Goal: Information Seeking & Learning: Get advice/opinions

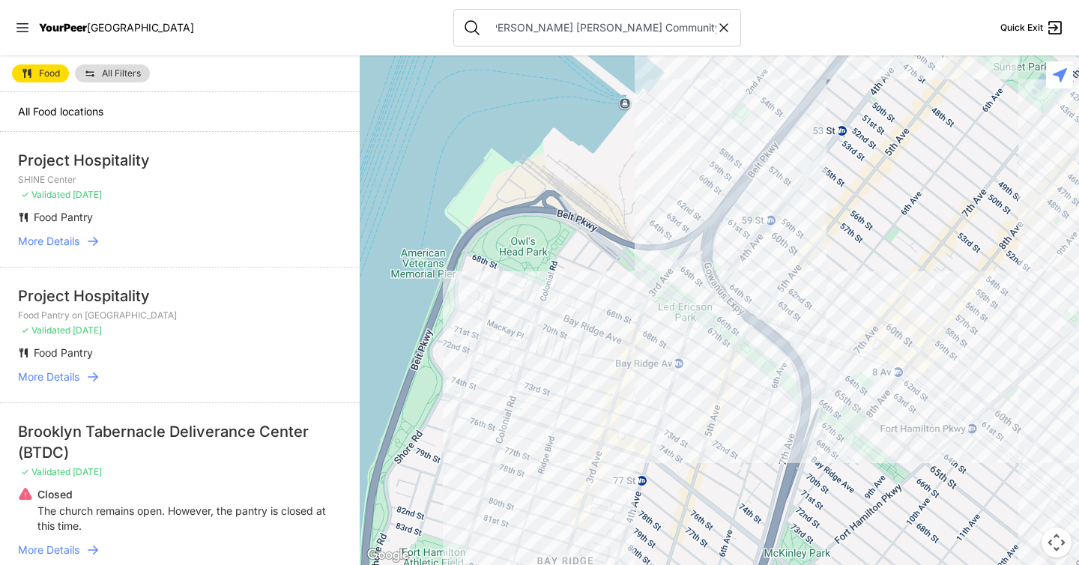
scroll to position [0, 25]
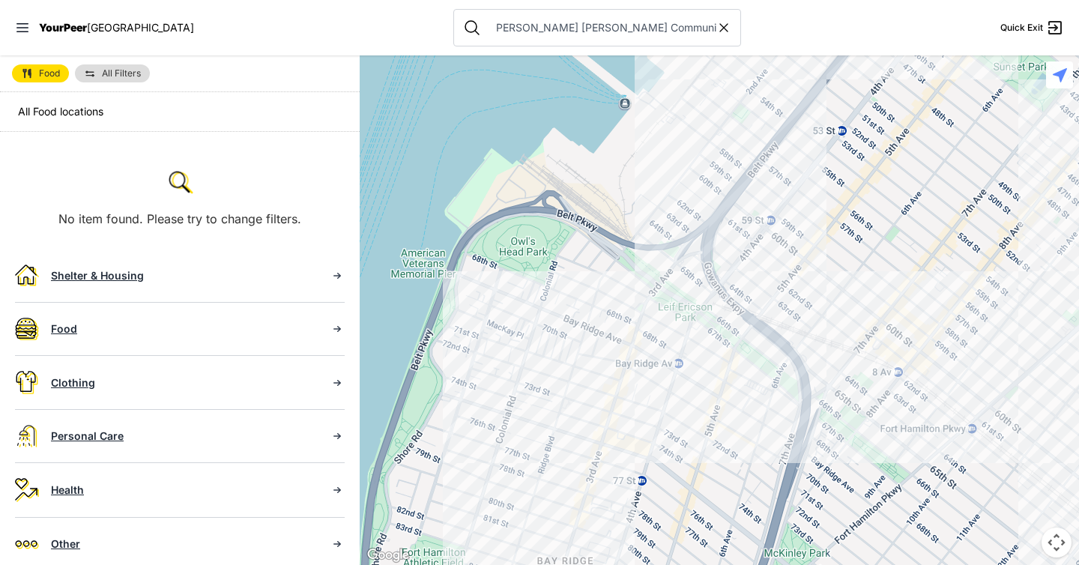
click at [598, 31] on input "The Lazarus Douglass Tubman Community (DBNA)" at bounding box center [601, 27] width 229 height 15
drag, startPoint x: 639, startPoint y: 28, endPoint x: 763, endPoint y: 45, distance: 124.7
click at [763, 45] on nav "YourPeer NYC The Lazarus Douglass Tubman Community (DBNA) Quick Exit" at bounding box center [539, 27] width 1079 height 55
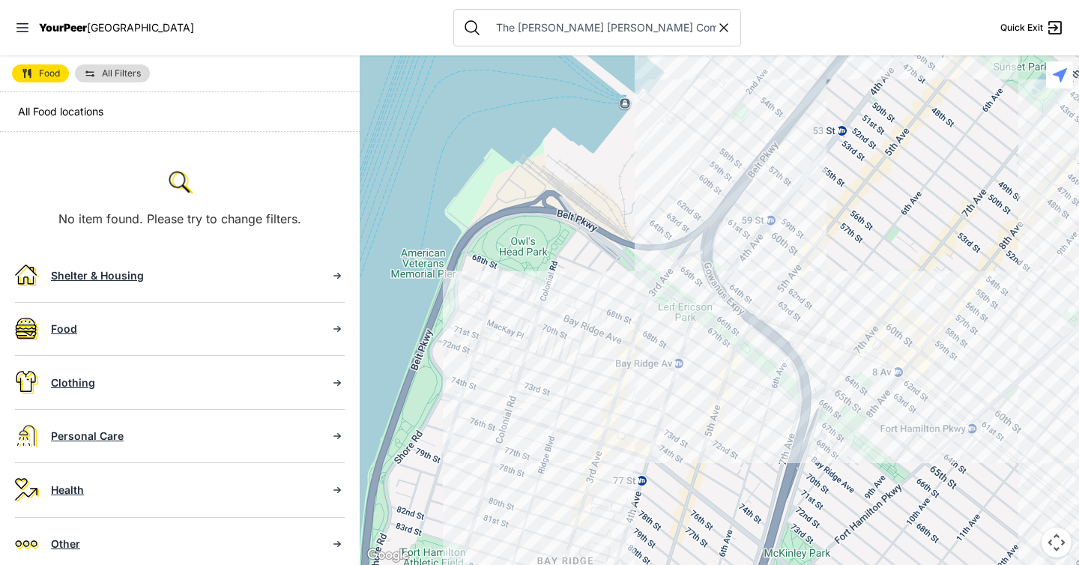
click at [650, 21] on input "The Lazarus Douglass Tubman Community (DBNA)" at bounding box center [601, 27] width 229 height 15
drag, startPoint x: 517, startPoint y: 31, endPoint x: 806, endPoint y: 30, distance: 288.5
click at [806, 30] on nav "YourPeer NYC The Lazarus Douglass Tubman Community (DBNA) Quick Exit" at bounding box center [539, 27] width 1079 height 55
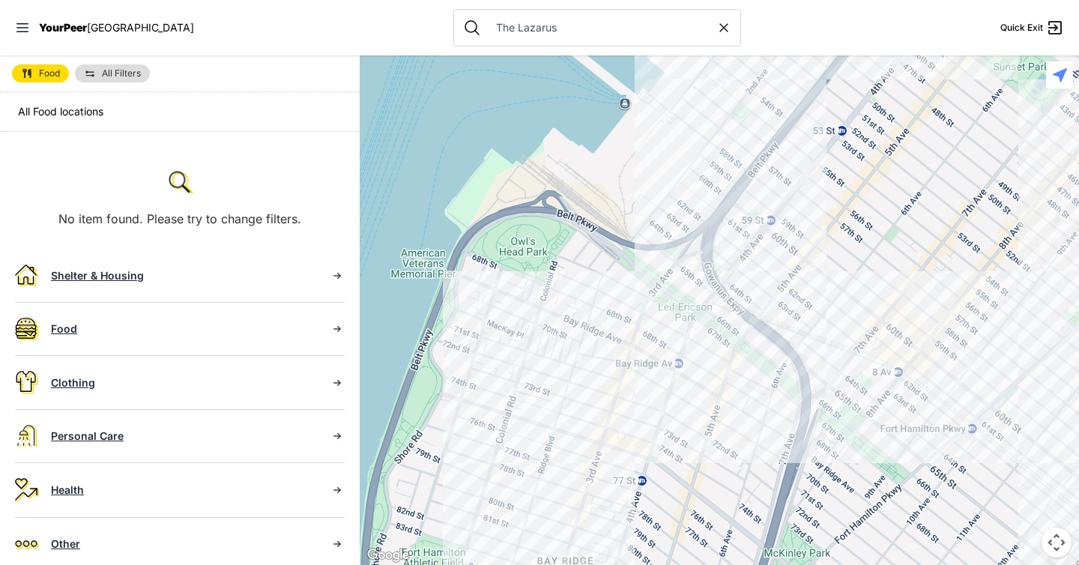
drag, startPoint x: 477, startPoint y: 28, endPoint x: 430, endPoint y: 29, distance: 46.5
click at [453, 29] on div "The Lazarus" at bounding box center [597, 27] width 288 height 37
type input "Lazarus"
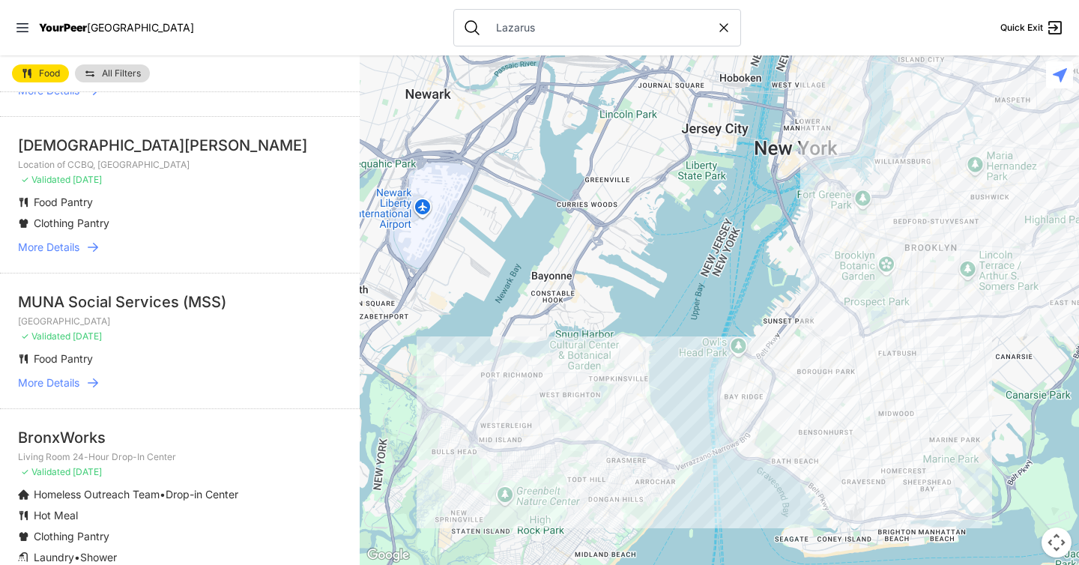
scroll to position [742, 0]
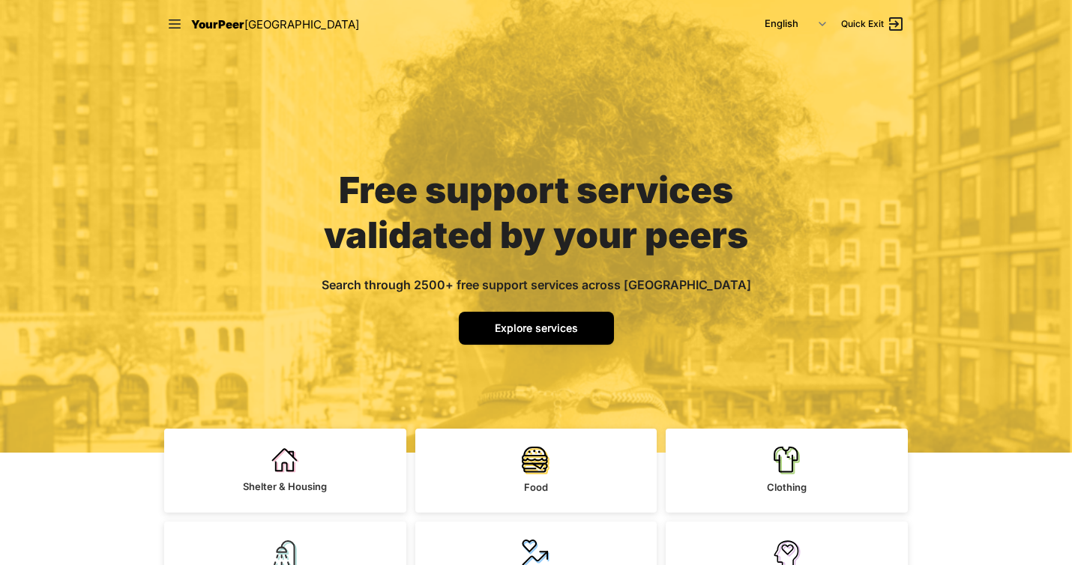
click at [543, 322] on span "Explore services" at bounding box center [536, 328] width 83 height 13
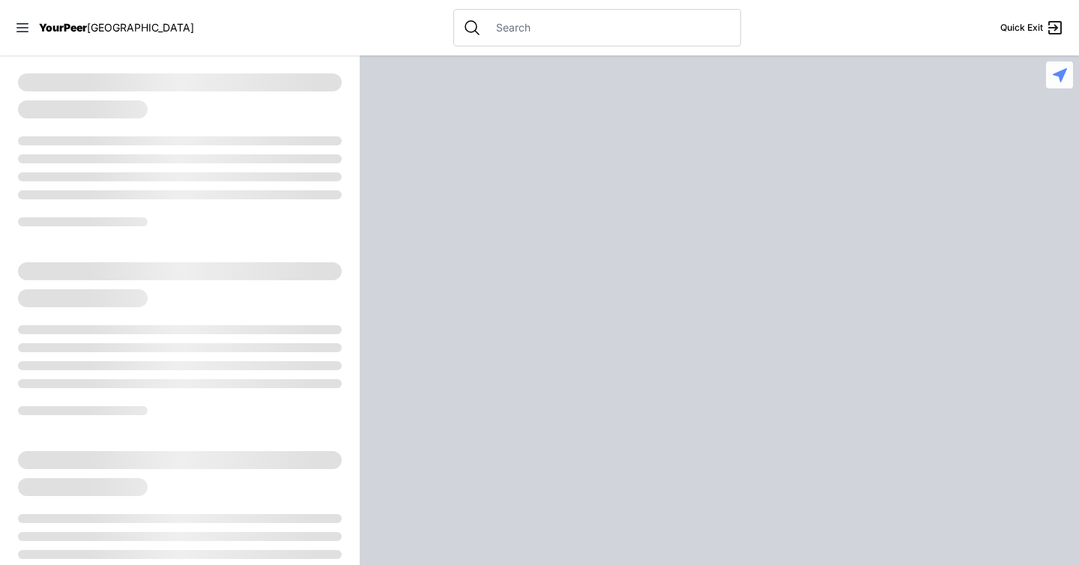
select select "recentlyUpdated"
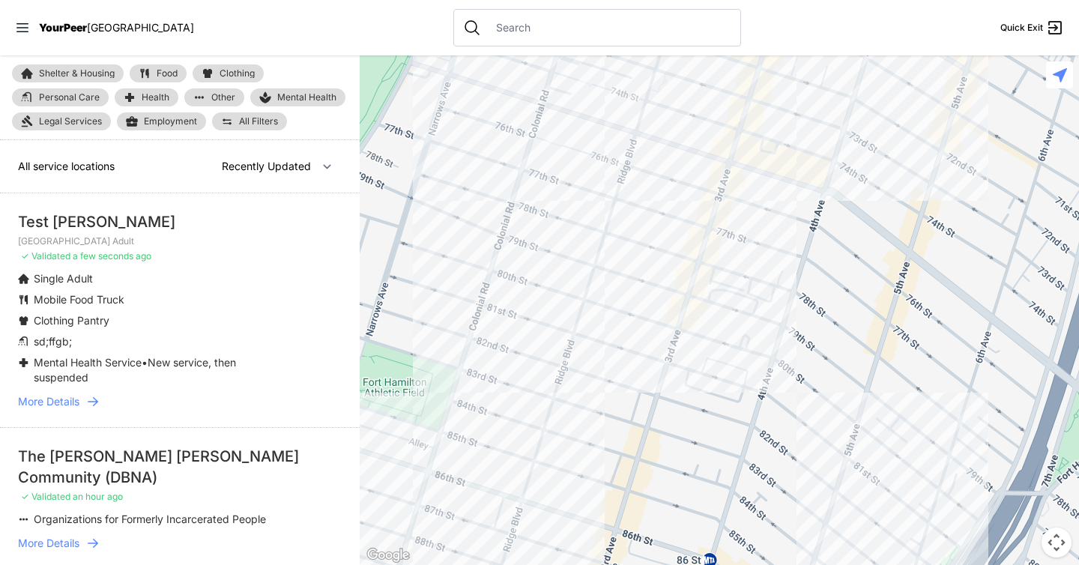
click at [95, 394] on icon at bounding box center [92, 401] width 15 height 15
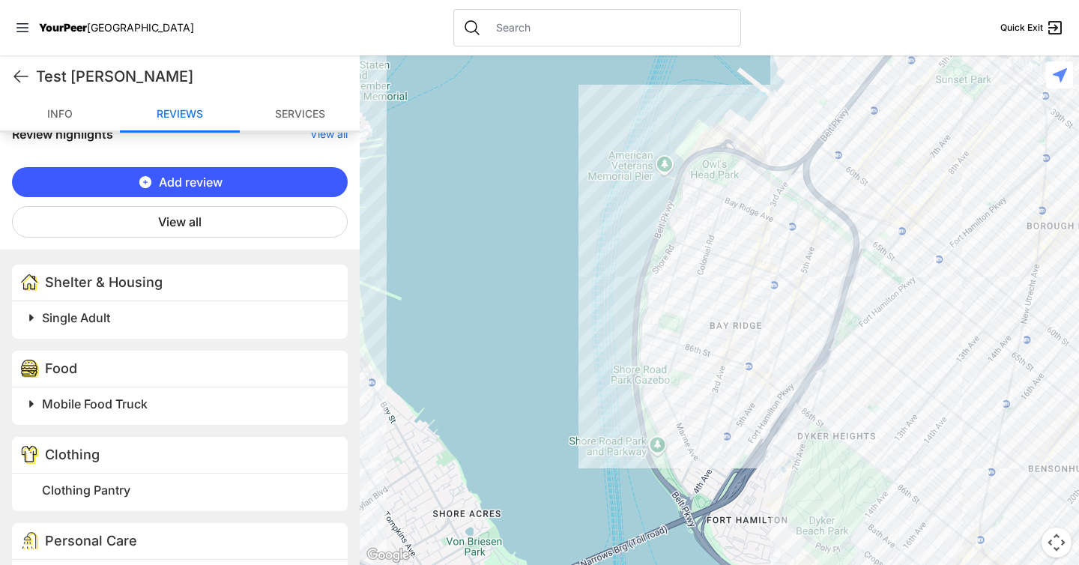
scroll to position [560, 0]
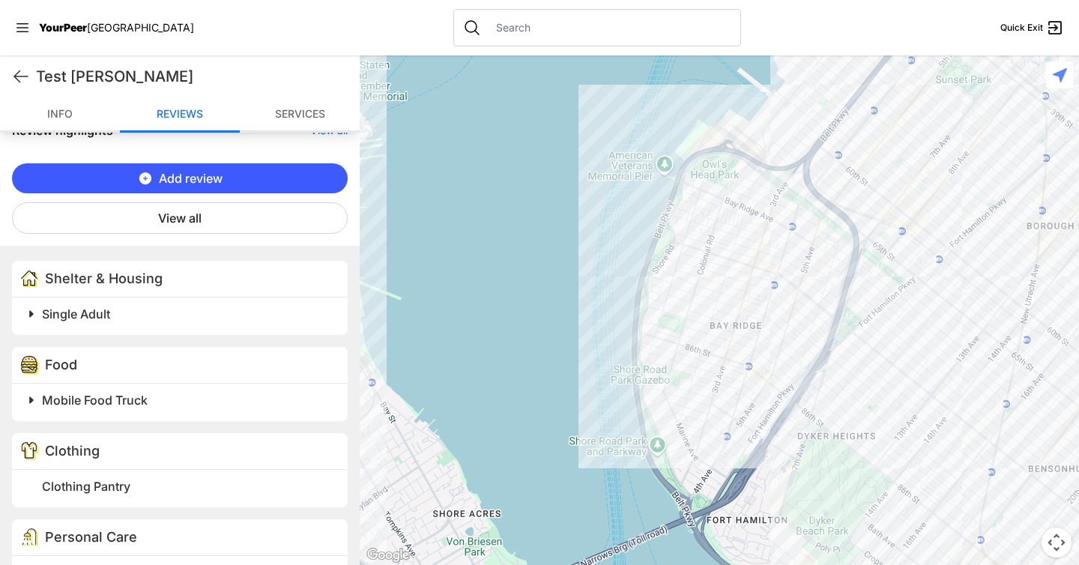
click at [31, 315] on span at bounding box center [219, 314] width 396 height 21
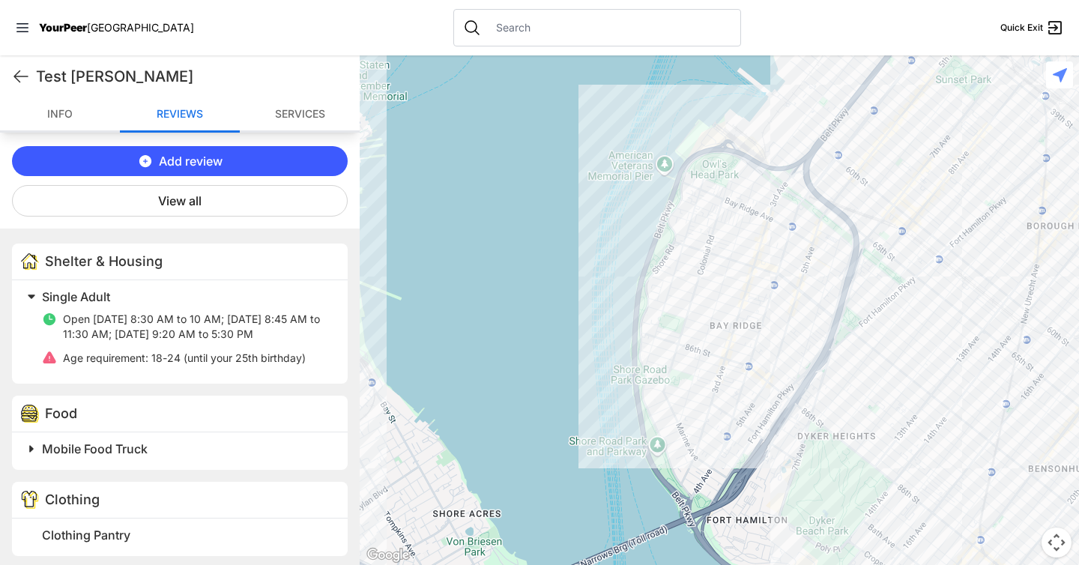
scroll to position [581, 0]
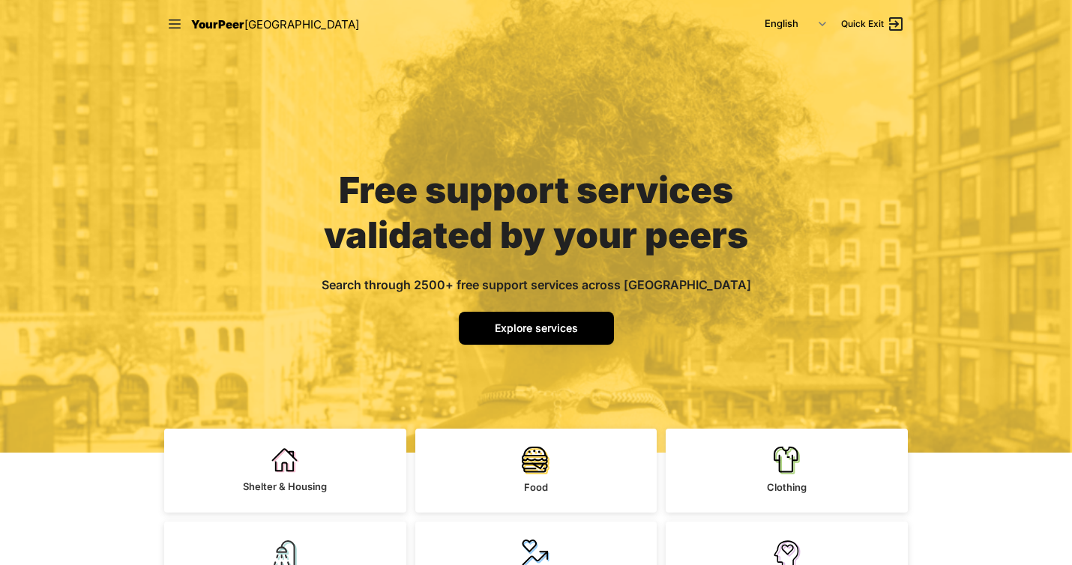
click at [554, 331] on span "Explore services" at bounding box center [536, 328] width 83 height 13
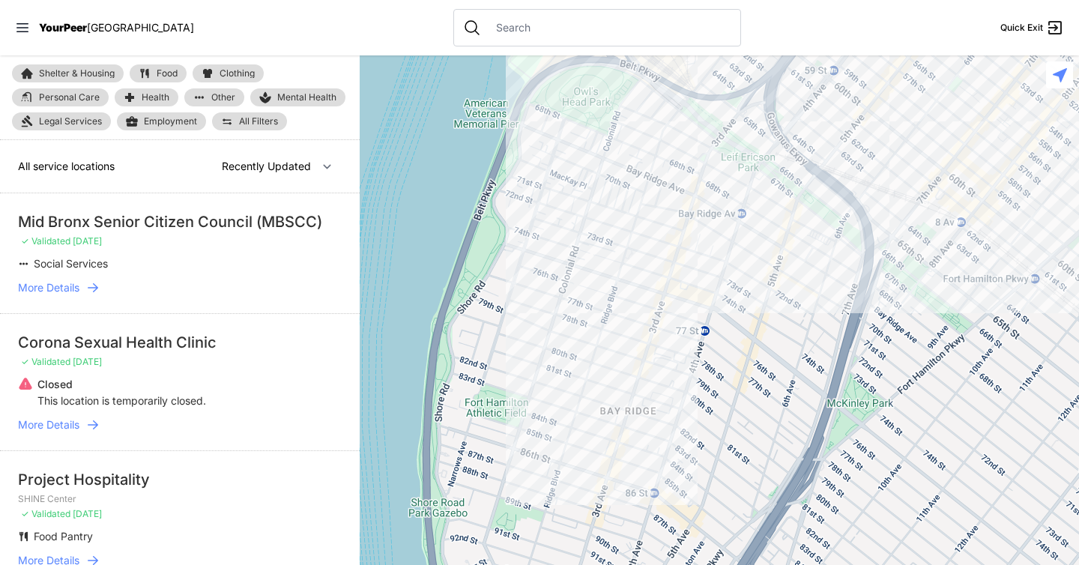
click at [469, 17] on div at bounding box center [597, 27] width 288 height 37
select select "nearby"
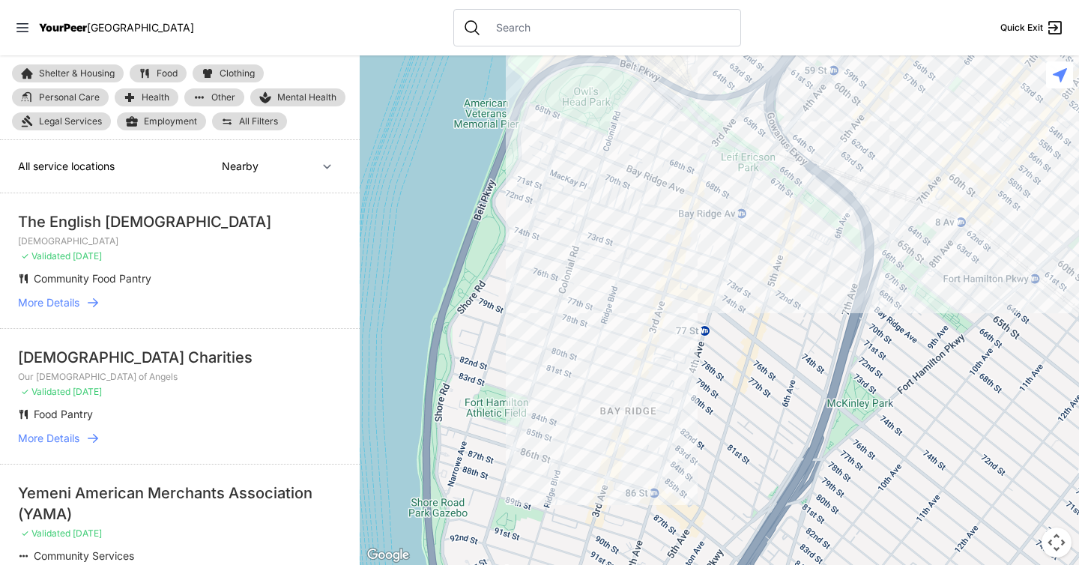
click at [487, 28] on input "text" at bounding box center [609, 27] width 244 height 15
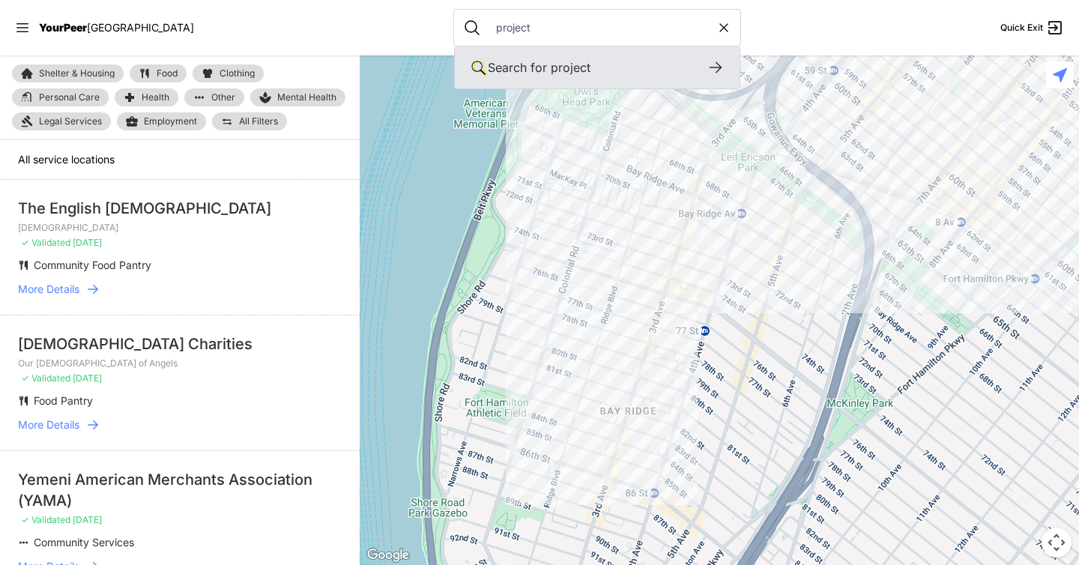
type input "project"
click at [710, 63] on icon at bounding box center [716, 67] width 12 height 11
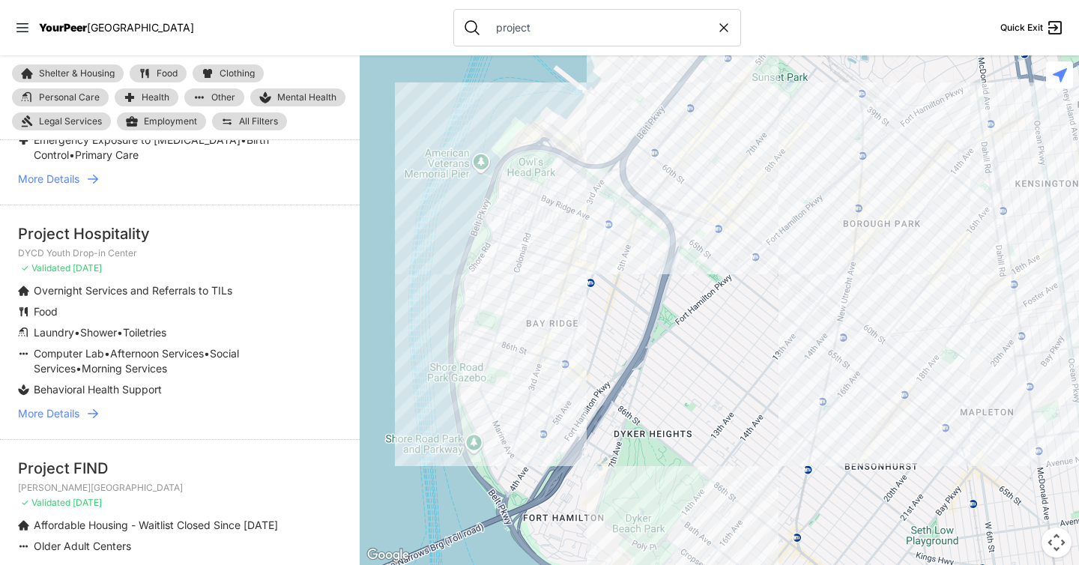
scroll to position [1101, 0]
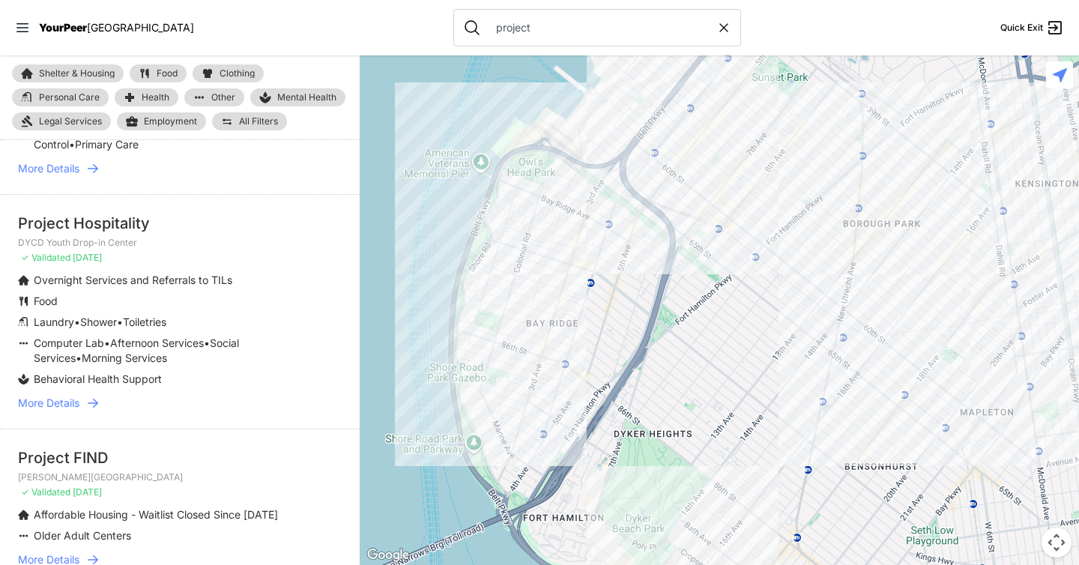
click at [96, 402] on icon at bounding box center [92, 403] width 15 height 15
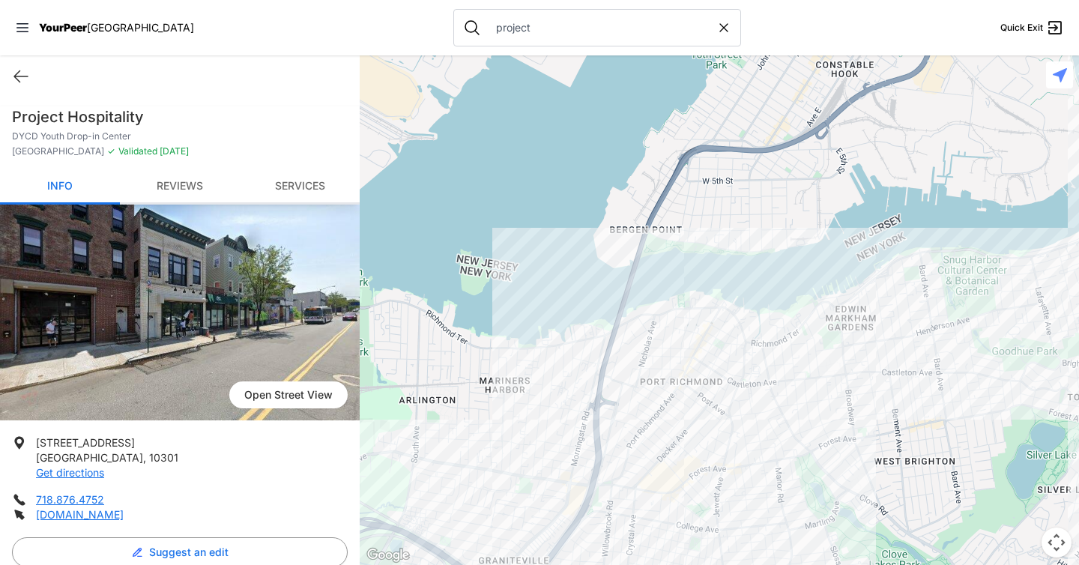
click at [175, 183] on link "Reviews" at bounding box center [180, 186] width 120 height 35
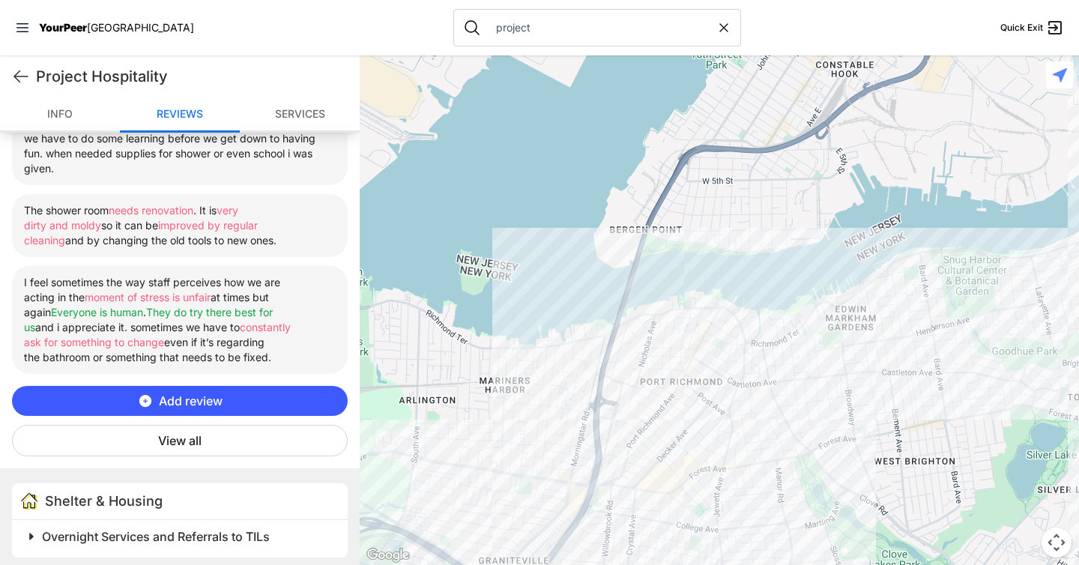
scroll to position [650, 0]
click at [243, 453] on button "View all" at bounding box center [180, 439] width 336 height 31
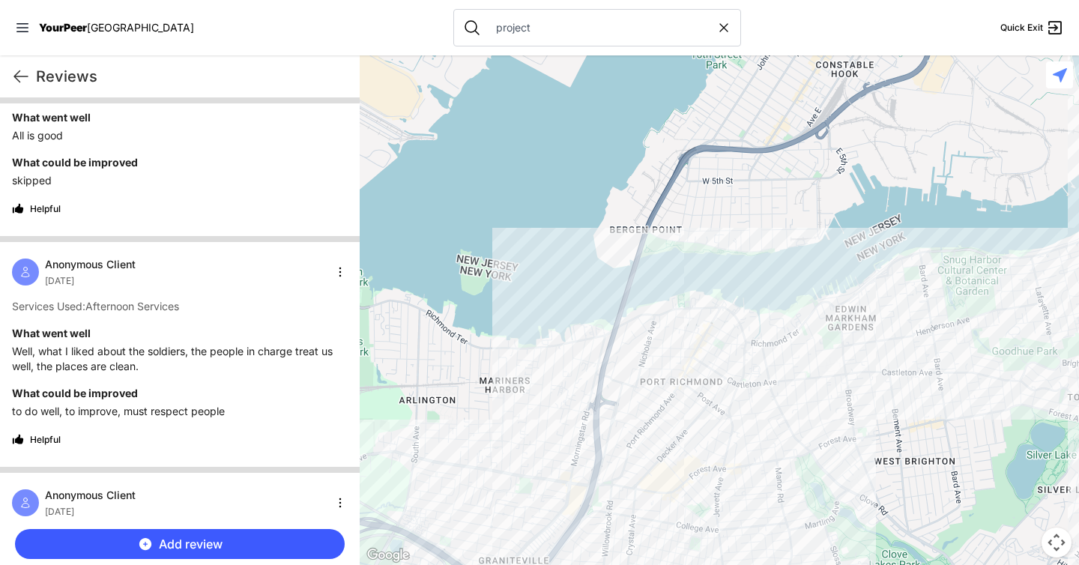
scroll to position [4850, 0]
